Goal: Task Accomplishment & Management: Manage account settings

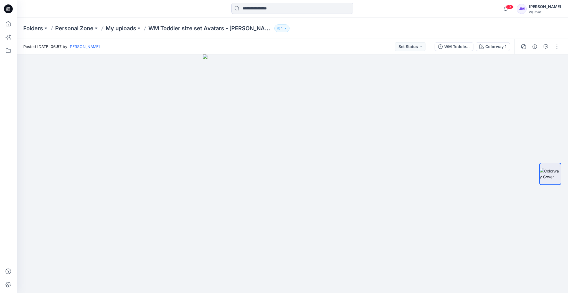
click at [7, 9] on icon at bounding box center [7, 9] width 2 height 0
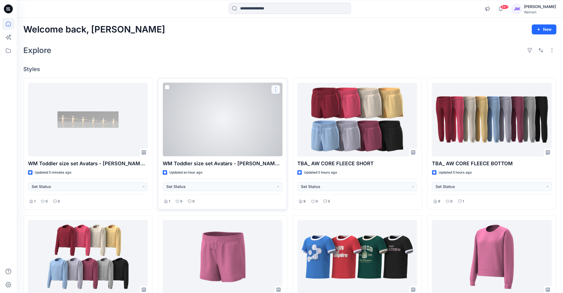
click at [275, 88] on button "button" at bounding box center [275, 89] width 9 height 9
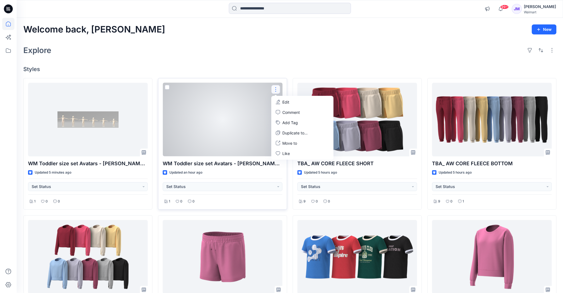
click at [254, 102] on div at bounding box center [223, 120] width 120 height 74
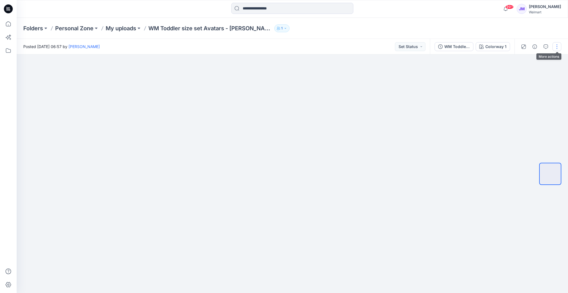
click at [557, 47] on button "button" at bounding box center [557, 46] width 9 height 9
click at [526, 75] on button "Edit" at bounding box center [533, 75] width 51 height 10
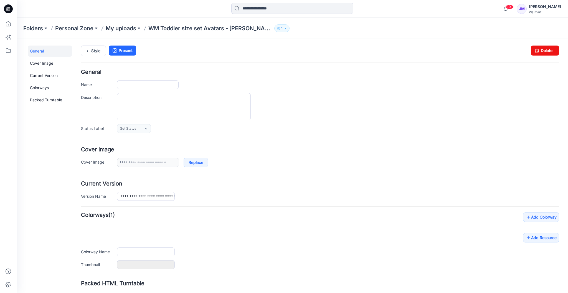
type input "**********"
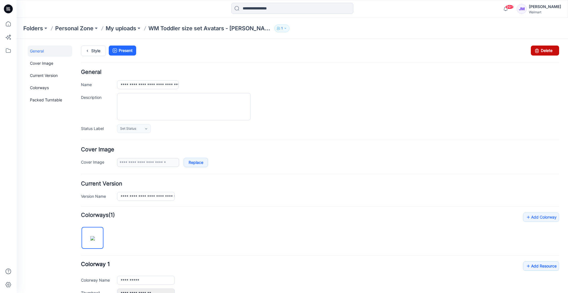
click at [543, 51] on link "Delete" at bounding box center [545, 51] width 28 height 10
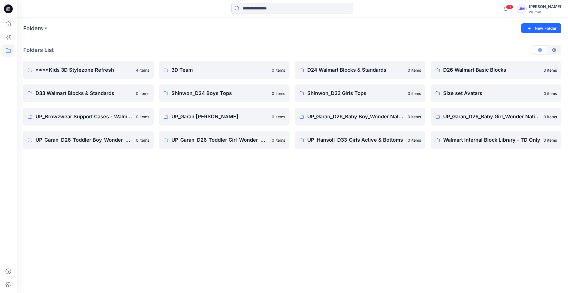
click at [10, 9] on icon at bounding box center [8, 8] width 9 height 9
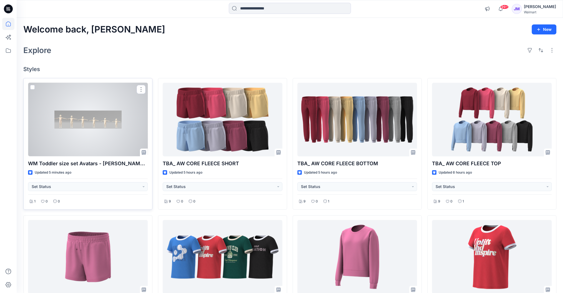
click at [114, 124] on div at bounding box center [88, 120] width 120 height 74
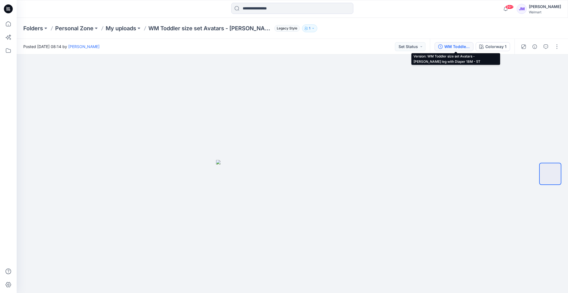
click at [455, 47] on div "WM Toddler size set Avatars - [PERSON_NAME] leg with Diaper 18M - 5T" at bounding box center [458, 47] width 26 height 6
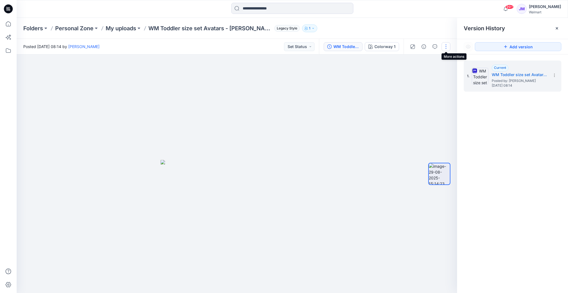
click at [448, 46] on button "button" at bounding box center [446, 46] width 9 height 9
click at [432, 59] on button "Edit" at bounding box center [422, 59] width 51 height 10
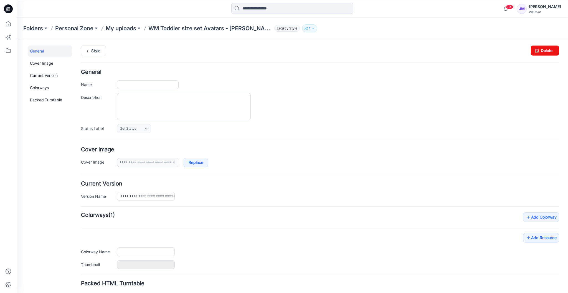
type input "**********"
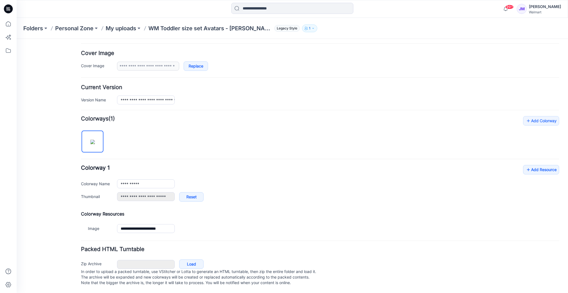
scroll to position [99, 0]
click at [196, 259] on link "Load" at bounding box center [191, 263] width 24 height 9
click at [537, 165] on link "Add Resource" at bounding box center [541, 169] width 36 height 9
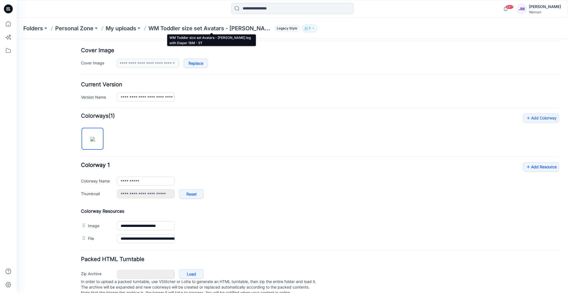
click at [182, 26] on p "WM Toddler size set Avatars - [PERSON_NAME] leg with Diaper 18M - 5T" at bounding box center [210, 28] width 124 height 8
click at [131, 29] on p "My uploads" at bounding box center [121, 28] width 31 height 8
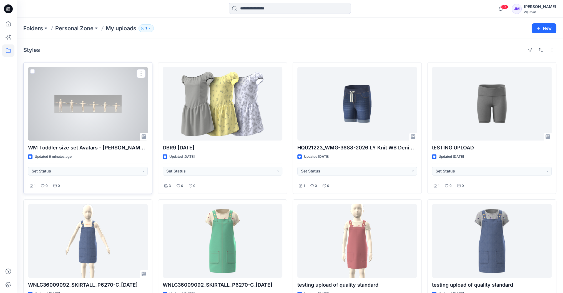
click at [79, 117] on div at bounding box center [88, 104] width 120 height 74
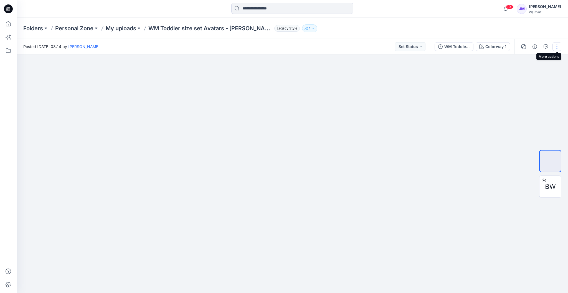
click at [559, 49] on button "button" at bounding box center [557, 46] width 9 height 9
click at [525, 60] on button "Edit" at bounding box center [533, 59] width 51 height 10
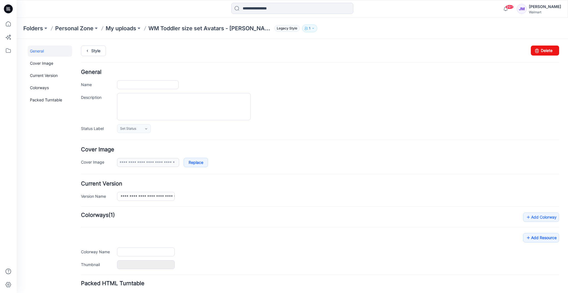
type input "**********"
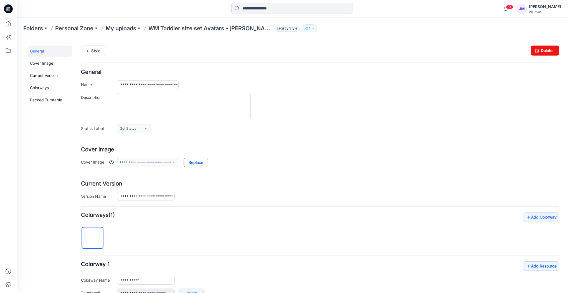
click at [198, 161] on link "Replace" at bounding box center [196, 162] width 24 height 9
type input "**********"
click at [194, 161] on link "Replace" at bounding box center [196, 162] width 24 height 9
click at [93, 51] on link "Style" at bounding box center [93, 51] width 25 height 11
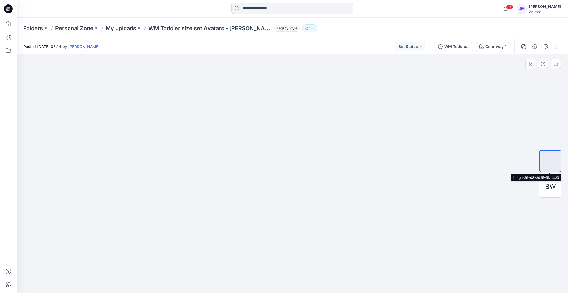
click at [551, 161] on img at bounding box center [551, 161] width 0 height 0
click at [559, 48] on button "button" at bounding box center [557, 46] width 9 height 9
click at [541, 57] on button "Edit" at bounding box center [533, 59] width 51 height 10
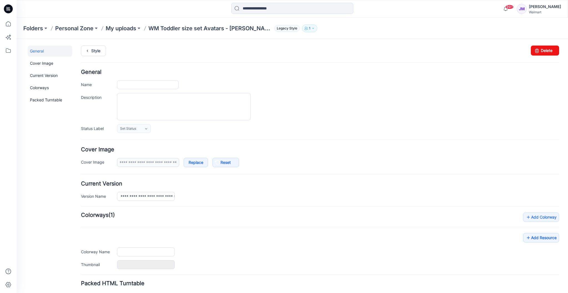
type input "**********"
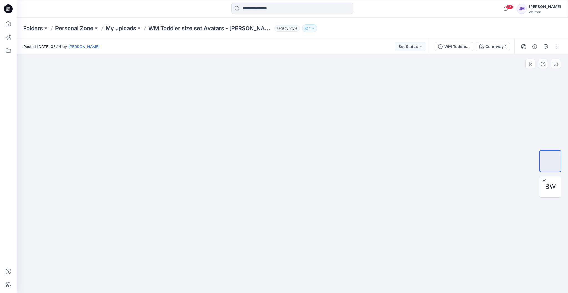
click at [303, 160] on img at bounding box center [292, 160] width 153 height 0
click at [559, 45] on button "button" at bounding box center [557, 46] width 9 height 9
click at [129, 29] on p "My uploads" at bounding box center [121, 28] width 31 height 8
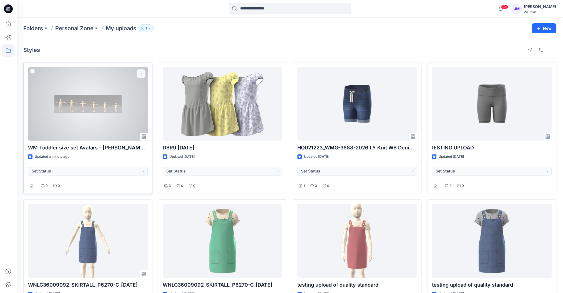
click at [141, 73] on button "button" at bounding box center [141, 73] width 9 height 9
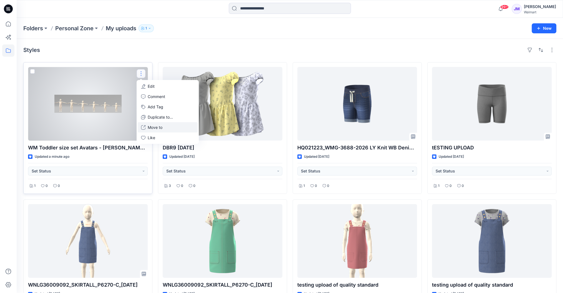
click at [162, 127] on p "Move to" at bounding box center [155, 127] width 15 height 6
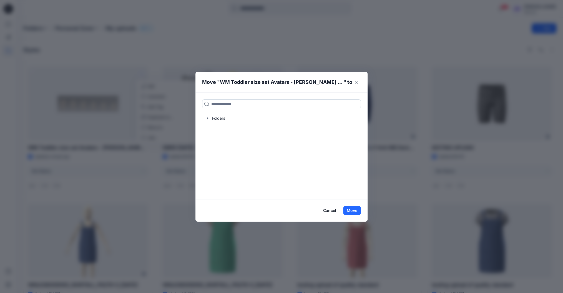
click at [222, 104] on input at bounding box center [281, 103] width 159 height 9
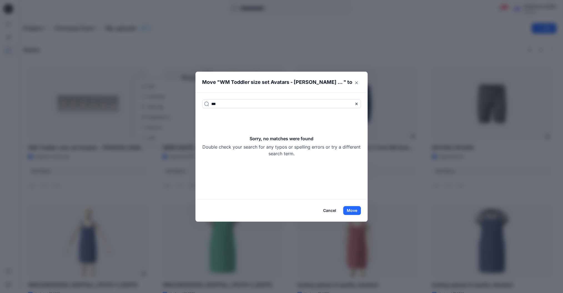
type input "***"
click at [333, 213] on button "Cancel" at bounding box center [329, 210] width 20 height 9
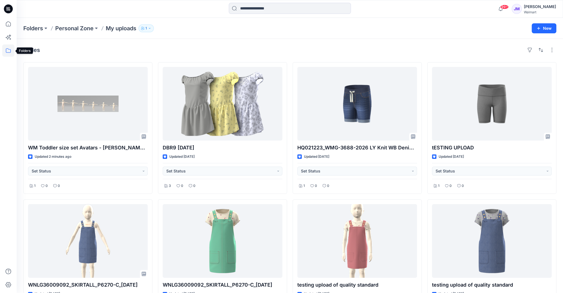
click at [7, 51] on icon at bounding box center [8, 50] width 12 height 12
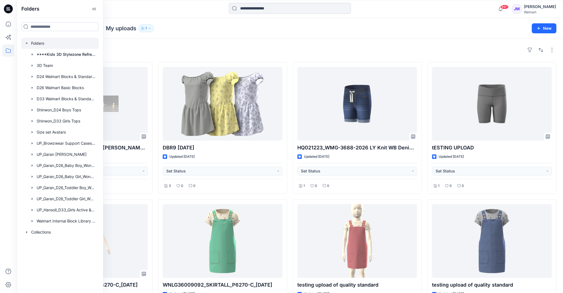
click at [42, 44] on div at bounding box center [60, 43] width 78 height 11
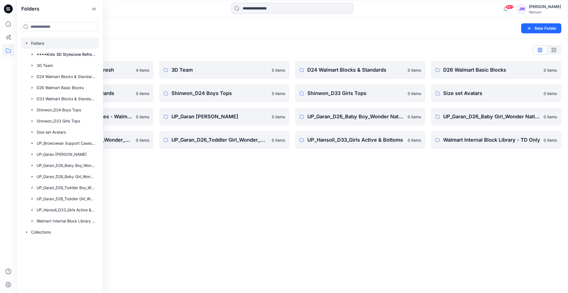
click at [395, 43] on div "Folders List ****Kids 3D Stylezone Refresh 4 items D33 Walmart Blocks & Standar…" at bounding box center [293, 97] width 552 height 117
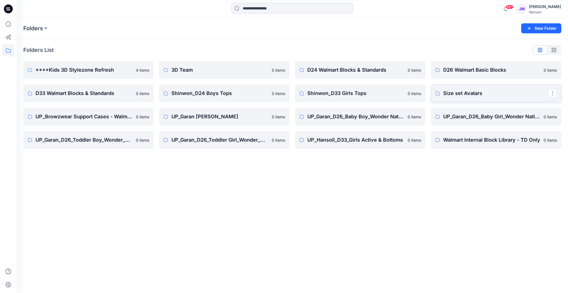
click at [493, 92] on p "Size set Avatars" at bounding box center [495, 93] width 105 height 8
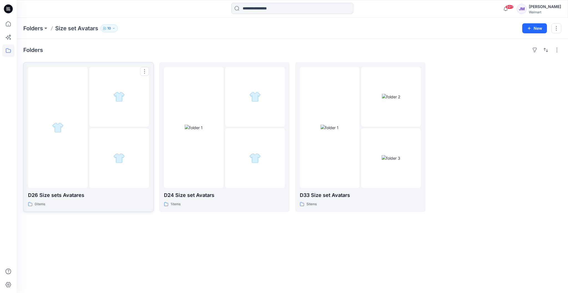
click at [97, 158] on div at bounding box center [119, 158] width 60 height 60
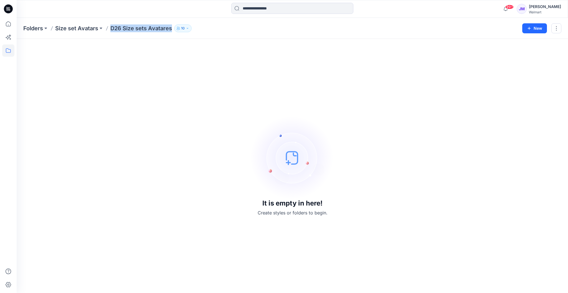
drag, startPoint x: 171, startPoint y: 28, endPoint x: 112, endPoint y: 31, distance: 59.2
click at [112, 31] on p "D26 Size sets Avatares" at bounding box center [141, 28] width 62 height 8
copy p "D26 Size sets Avatares"
click at [7, 9] on icon at bounding box center [7, 9] width 2 height 0
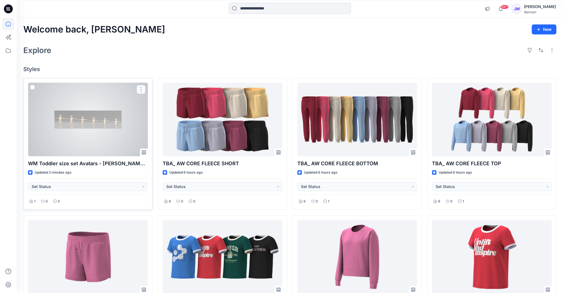
click at [142, 87] on button "button" at bounding box center [141, 89] width 9 height 9
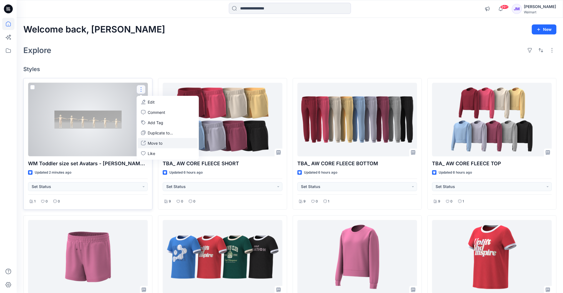
click at [158, 144] on p "Move to" at bounding box center [155, 143] width 15 height 6
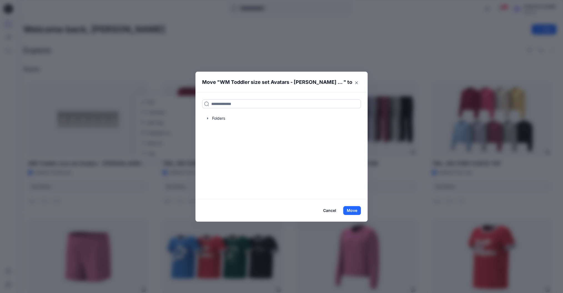
click at [238, 104] on input at bounding box center [281, 103] width 159 height 9
paste input "**********"
type input "**********"
click at [250, 115] on mark "D26 Size sets Avatares" at bounding box center [233, 115] width 44 height 7
click at [357, 212] on button "Move" at bounding box center [352, 210] width 18 height 9
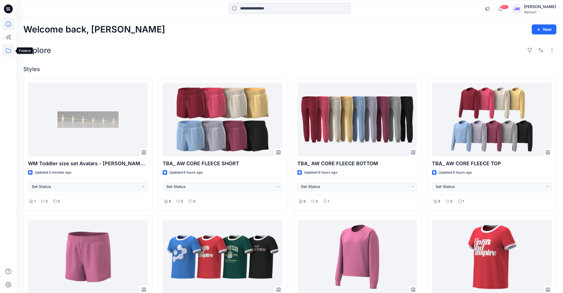
click at [9, 53] on icon at bounding box center [8, 50] width 12 height 12
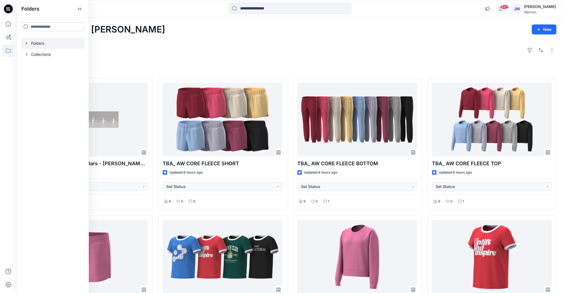
click at [44, 46] on div at bounding box center [52, 43] width 63 height 11
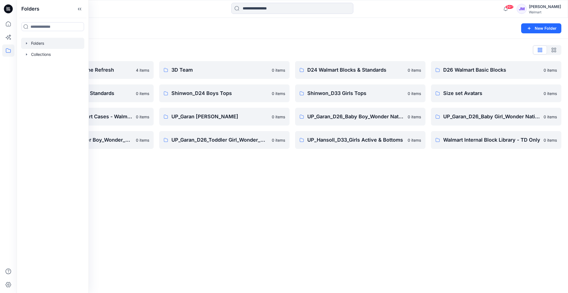
click at [190, 26] on div "Folders" at bounding box center [270, 28] width 495 height 8
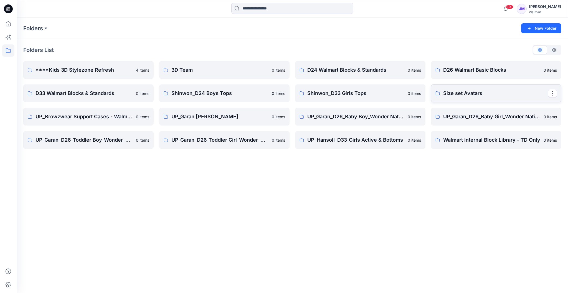
click at [465, 96] on p "Size set Avatars" at bounding box center [495, 93] width 105 height 8
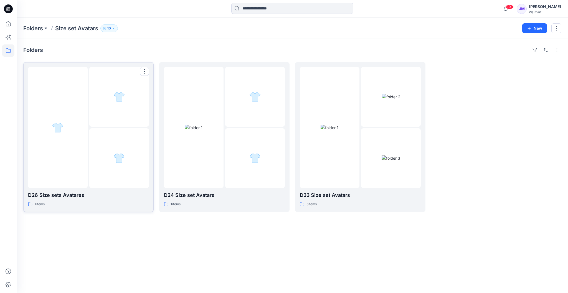
click at [110, 158] on div at bounding box center [119, 158] width 60 height 60
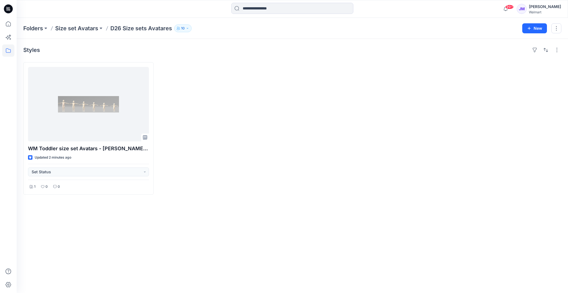
click at [182, 27] on p "10" at bounding box center [183, 28] width 4 height 6
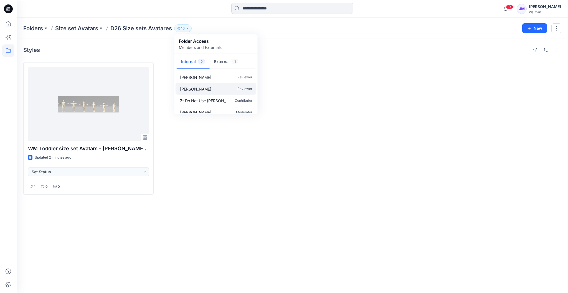
click at [201, 86] on div "[PERSON_NAME] Reviewer" at bounding box center [216, 89] width 81 height 12
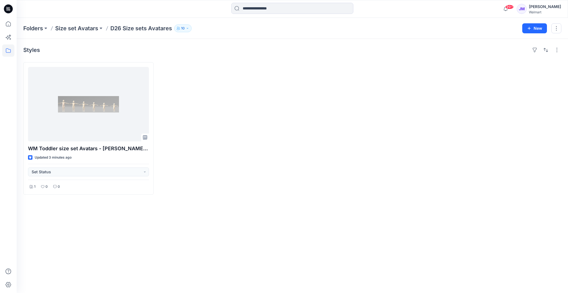
click at [185, 28] on button "10" at bounding box center [182, 28] width 17 height 8
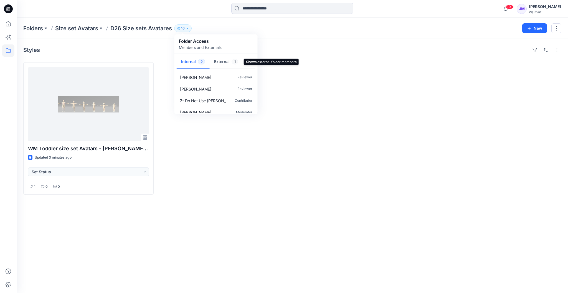
click at [220, 63] on button "External 1" at bounding box center [226, 62] width 33 height 14
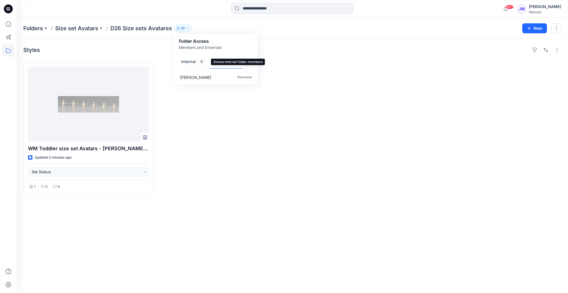
click at [187, 61] on button "Internal 9" at bounding box center [193, 62] width 33 height 14
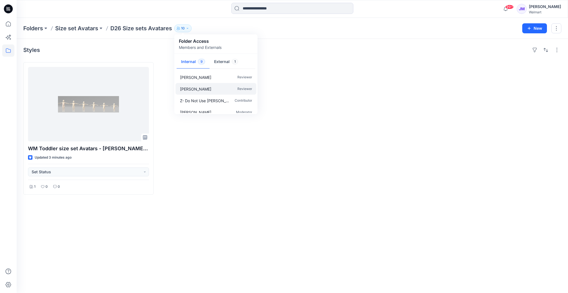
click at [243, 87] on p "Reviewer" at bounding box center [245, 89] width 15 height 6
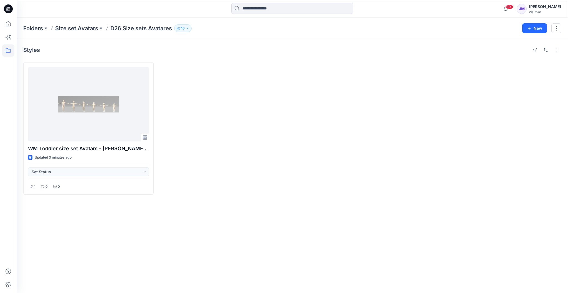
click at [180, 27] on icon "button" at bounding box center [178, 28] width 3 height 3
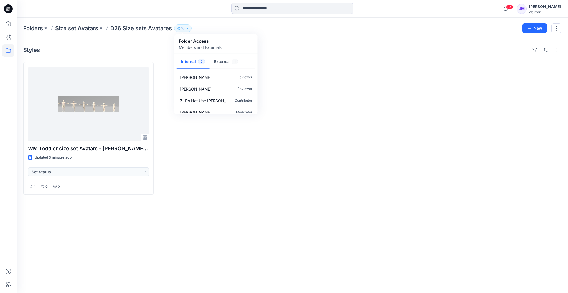
click at [189, 29] on icon "button" at bounding box center [187, 28] width 3 height 3
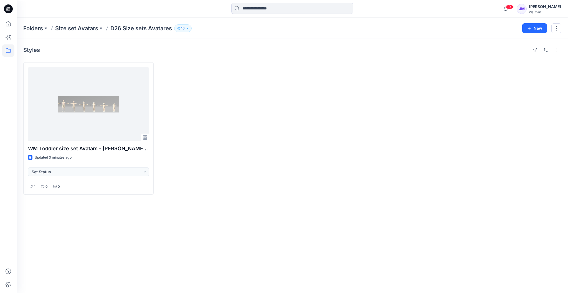
click at [178, 27] on icon "button" at bounding box center [178, 28] width 2 height 2
click at [536, 8] on div "[PERSON_NAME]" at bounding box center [545, 6] width 32 height 7
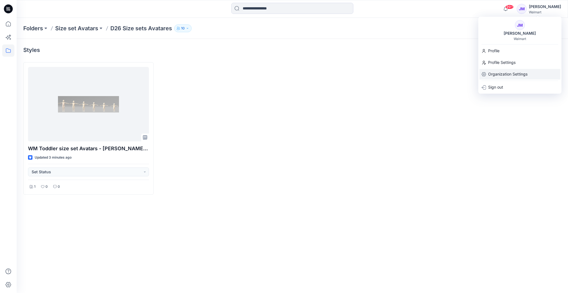
click at [525, 74] on p "Organization Settings" at bounding box center [507, 74] width 39 height 11
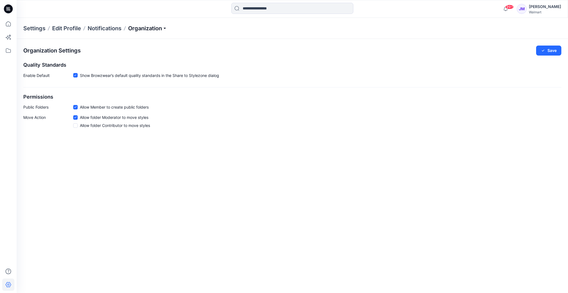
click at [146, 29] on p "Organization" at bounding box center [147, 28] width 39 height 8
click at [129, 95] on link "User Roles" at bounding box center [148, 96] width 81 height 11
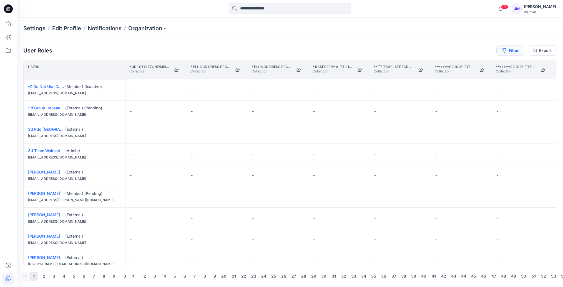
click at [516, 50] on button "Filter" at bounding box center [510, 51] width 28 height 10
click at [505, 66] on div at bounding box center [490, 65] width 57 height 7
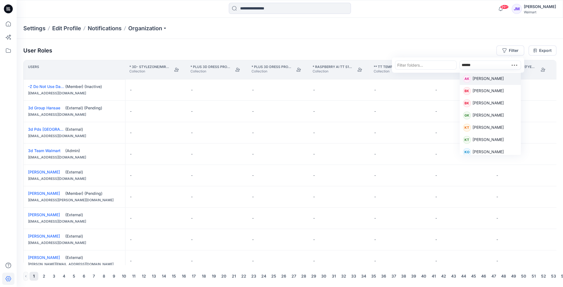
type input "*******"
click at [490, 151] on p "[PERSON_NAME]" at bounding box center [487, 152] width 31 height 7
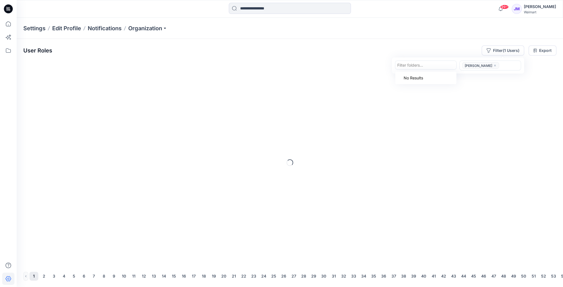
click at [435, 62] on div at bounding box center [425, 65] width 57 height 7
paste input "**********"
type input "*"
type input "********"
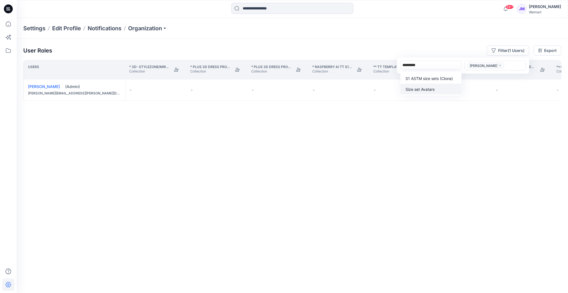
click at [429, 88] on p "Size set Avatars" at bounding box center [420, 89] width 29 height 6
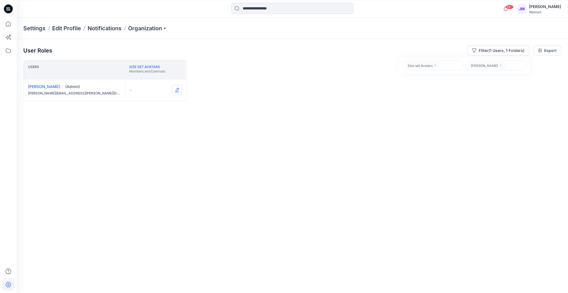
click at [177, 90] on button "Edit Role" at bounding box center [177, 90] width 10 height 10
click at [164, 125] on button "Contributor" at bounding box center [151, 123] width 60 height 10
click at [9, 7] on icon at bounding box center [8, 8] width 9 height 9
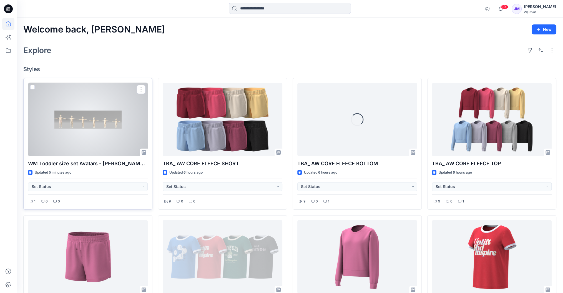
click at [92, 118] on div at bounding box center [88, 120] width 120 height 74
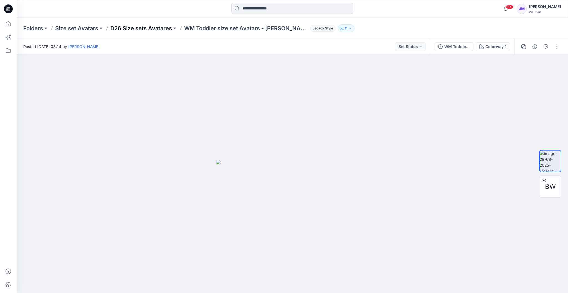
click at [156, 27] on p "D26 Size sets Avatares" at bounding box center [141, 28] width 62 height 8
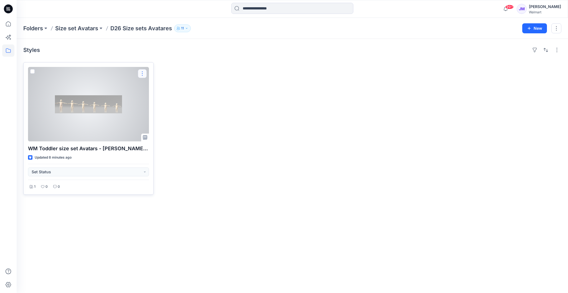
click at [145, 72] on button "button" at bounding box center [142, 73] width 9 height 9
